Goal: Browse casually

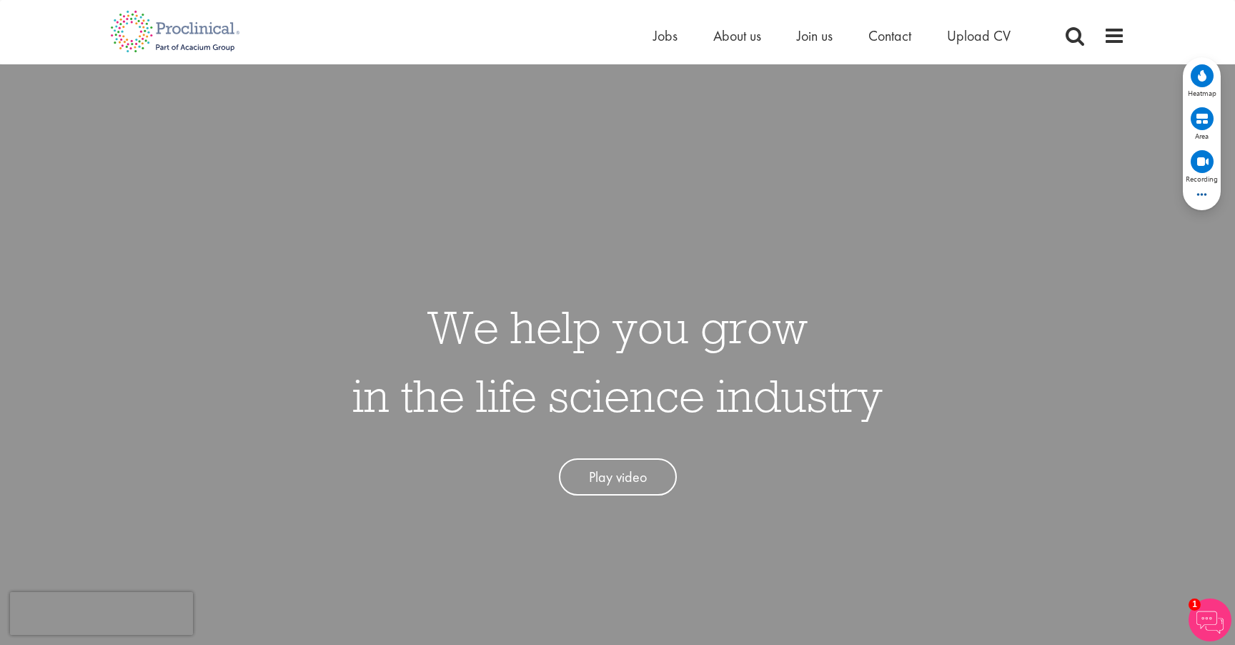
drag, startPoint x: 742, startPoint y: 472, endPoint x: 750, endPoint y: 464, distance: 11.1
click at [750, 464] on div "We help you grow in the life science industry Play video" at bounding box center [617, 387] width 530 height 218
click at [396, 348] on h1 "We help you grow in the life science industry" at bounding box center [617, 360] width 530 height 137
click at [792, 325] on h1 "We help you grow in the life science industry" at bounding box center [617, 360] width 530 height 137
click at [767, 275] on div "We help you grow in the life science industry Play video" at bounding box center [617, 386] width 1257 height 645
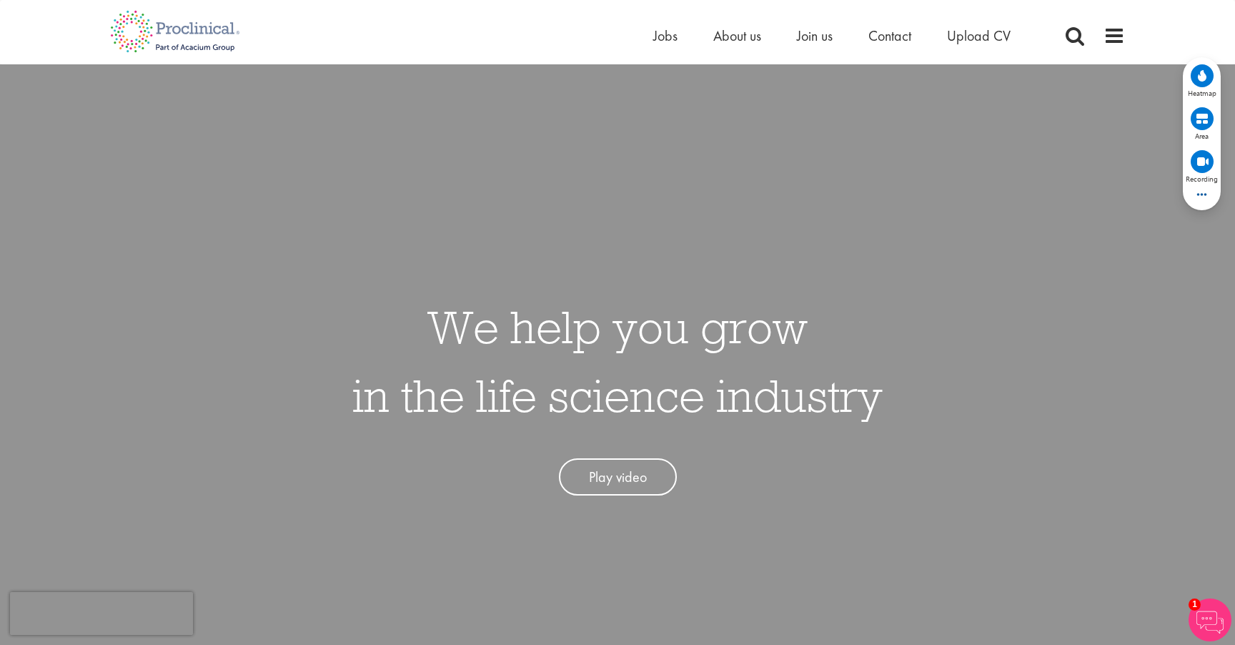
click at [829, 262] on div "We help you grow in the life science industry Play video" at bounding box center [617, 386] width 1257 height 645
click at [710, 237] on div "We help you grow in the life science industry Play video" at bounding box center [617, 386] width 1257 height 645
click at [882, 257] on div "We help you grow in the life science industry Play video" at bounding box center [617, 386] width 1257 height 645
drag, startPoint x: 159, startPoint y: 19, endPoint x: 168, endPoint y: 20, distance: 9.3
click at [158, 19] on img at bounding box center [175, 31] width 152 height 63
